Goal: Task Accomplishment & Management: Complete application form

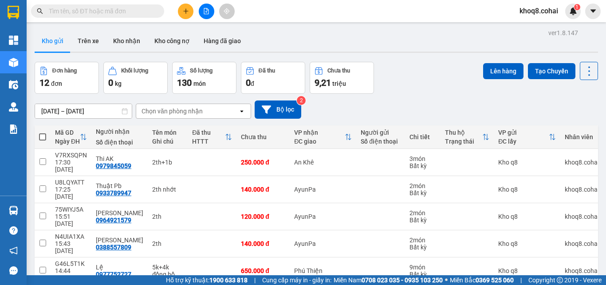
click at [73, 9] on input "text" at bounding box center [101, 11] width 105 height 10
type input "d"
paste input "ă"
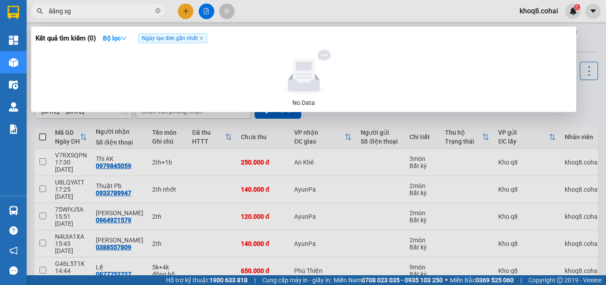
click at [51, 11] on input "ăăng sg" at bounding box center [101, 11] width 105 height 10
paste input "đ"
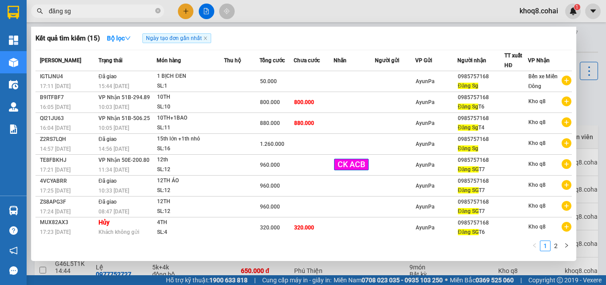
type input "đăng sg"
click at [591, 104] on div at bounding box center [303, 142] width 606 height 285
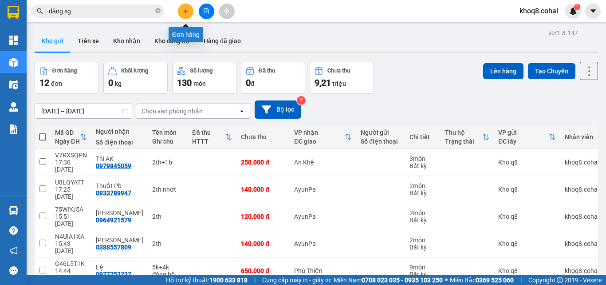
click at [183, 11] on icon "plus" at bounding box center [186, 11] width 6 height 6
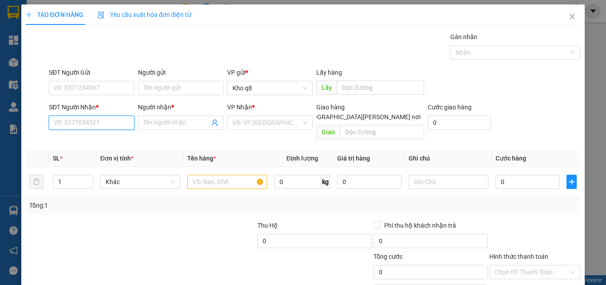
click at [82, 119] on input "SĐT Người Nhận *" at bounding box center [92, 122] width 86 height 14
type input "78605"
click at [178, 121] on input "Người nhận *" at bounding box center [176, 123] width 66 height 10
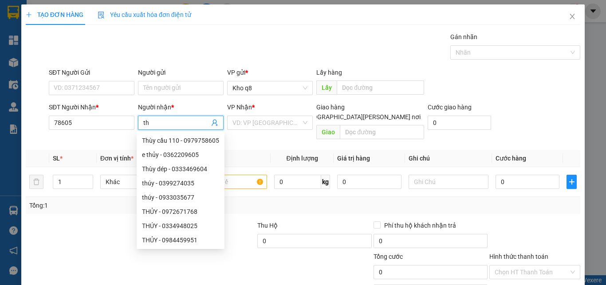
paste input "ùy"
type input "thùy"
click at [207, 139] on div "Thùy cầu 110 - 0979758605" at bounding box center [185, 140] width 87 height 10
type input "0979758605"
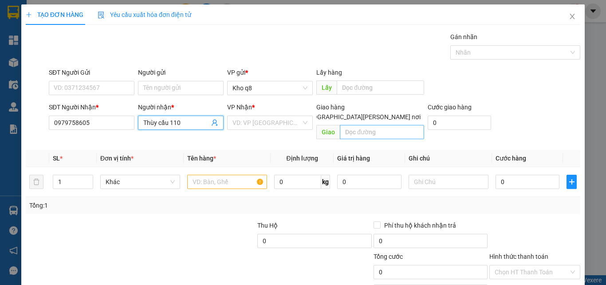
type input "Thùy cầu 110"
click at [351, 125] on input "text" at bounding box center [382, 132] width 84 height 14
paste input "â"
paste input "ầu"
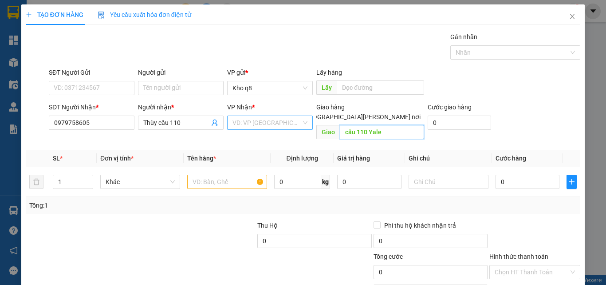
type input "cầu 110 Yale"
click at [272, 124] on input "search" at bounding box center [267, 122] width 69 height 13
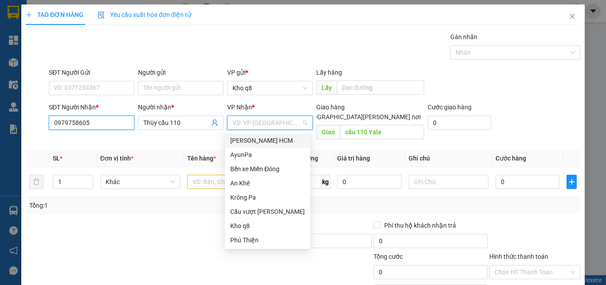
click at [102, 123] on input "0979758605" at bounding box center [92, 122] width 86 height 14
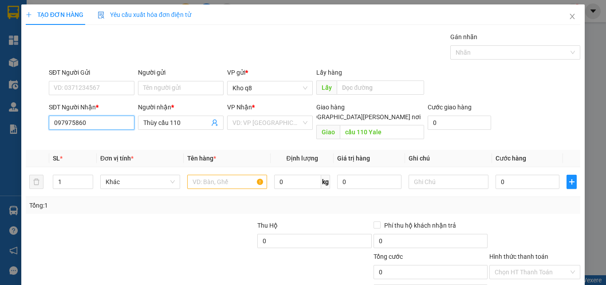
type input "0979758605"
click at [95, 139] on div "0979758605 - Thùy cầu 110" at bounding box center [92, 140] width 77 height 10
click at [213, 174] on input "text" at bounding box center [227, 181] width 80 height 14
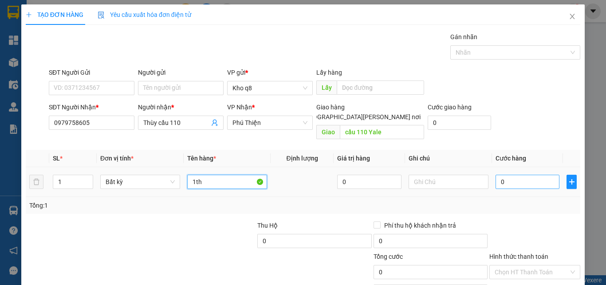
type input "1th"
click at [510, 176] on input "0" at bounding box center [528, 181] width 64 height 14
type input "1"
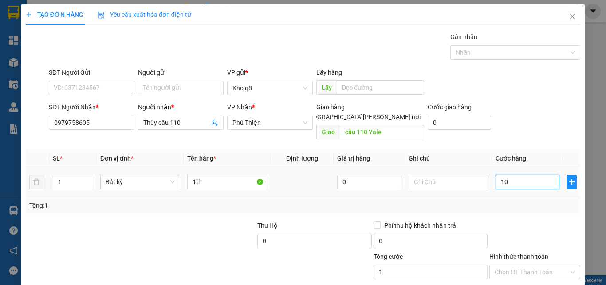
type input "100"
type input "100.000"
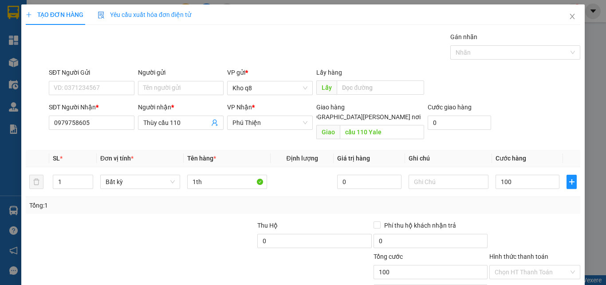
type input "100.000"
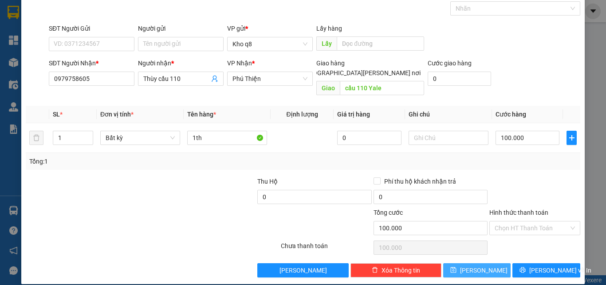
click at [480, 265] on span "Lưu" at bounding box center [484, 270] width 48 height 10
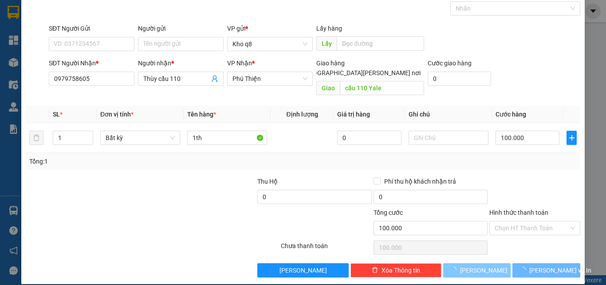
type input "0"
